Goal: Information Seeking & Learning: Check status

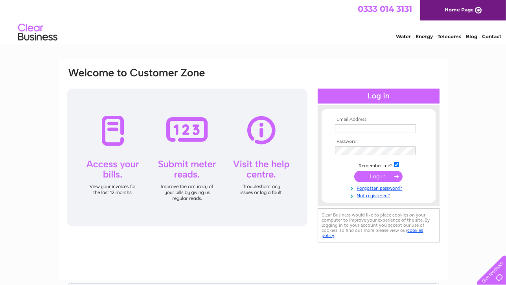
type input "butchers@hectorsshop.co.uk"
click at [370, 174] on input "submit" at bounding box center [378, 176] width 48 height 11
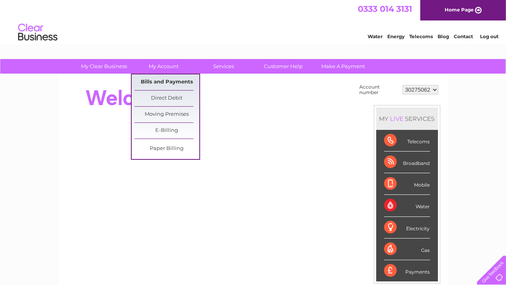
click at [168, 79] on link "Bills and Payments" at bounding box center [167, 82] width 65 height 16
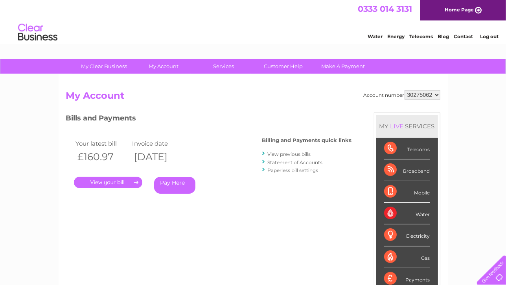
click at [90, 177] on link "." at bounding box center [108, 182] width 68 height 11
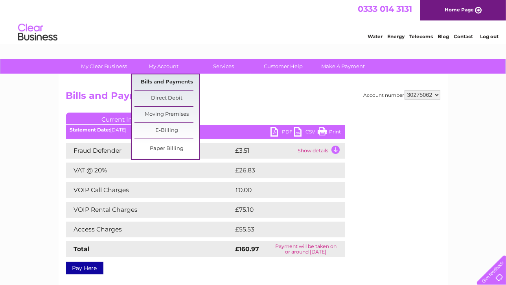
click at [158, 82] on link "Bills and Payments" at bounding box center [167, 82] width 65 height 16
click at [161, 83] on link "Bills and Payments" at bounding box center [167, 82] width 65 height 16
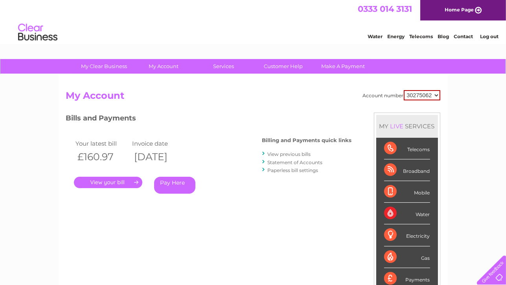
click at [302, 154] on link "View previous bills" at bounding box center [289, 154] width 43 height 6
